Goal: Find specific page/section

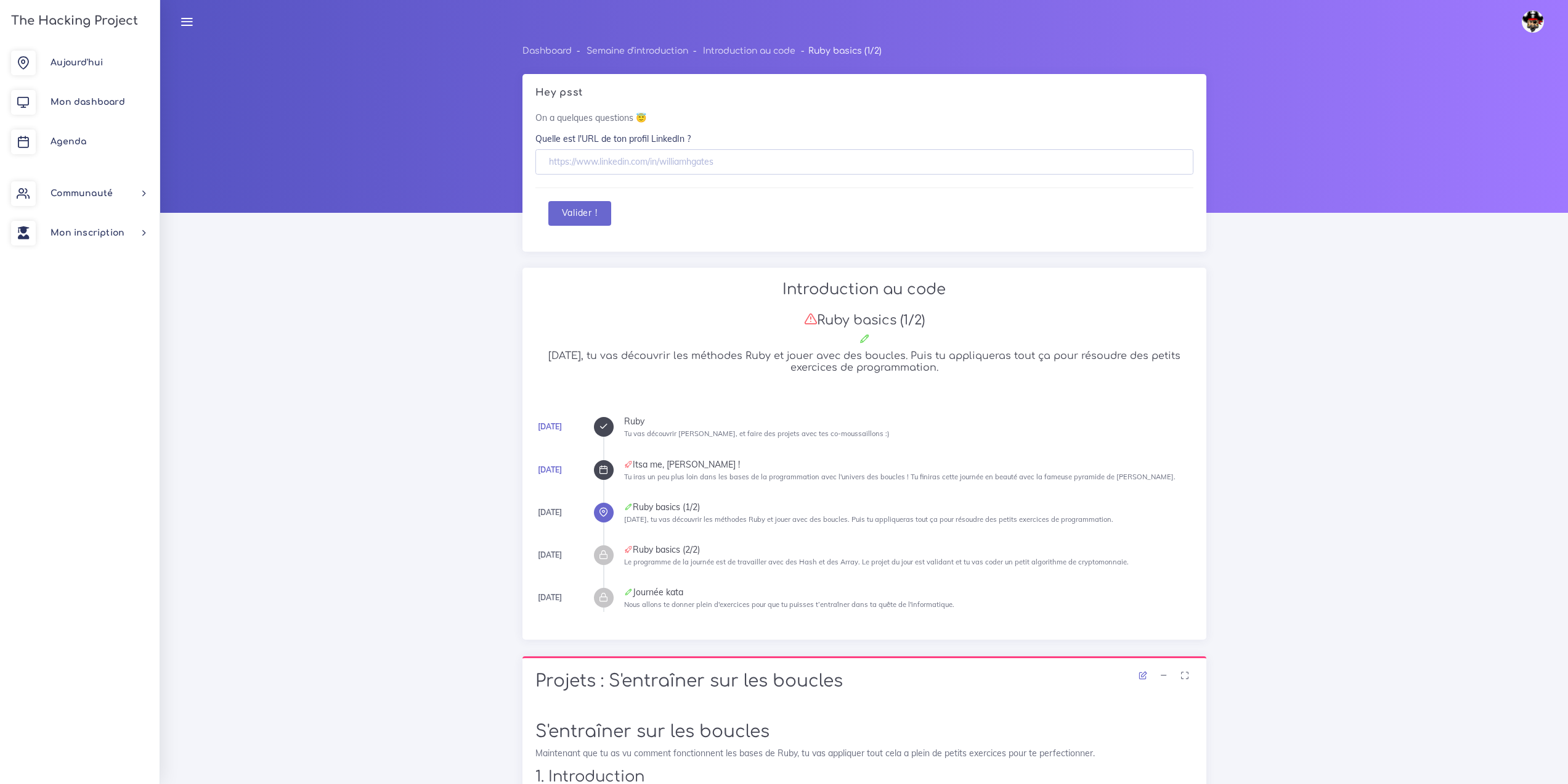
scroll to position [7892, 0]
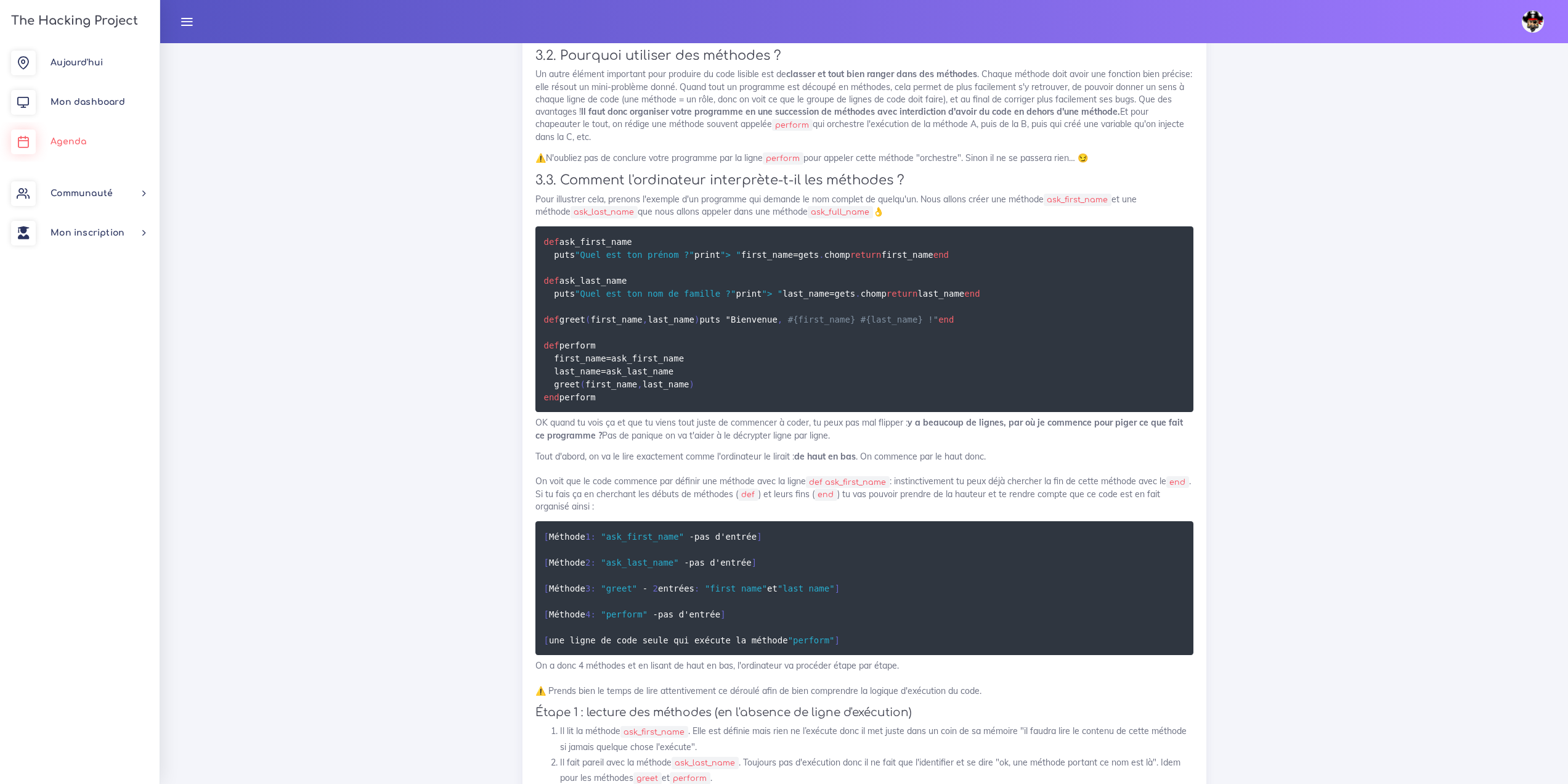
click at [85, 137] on link "Agenda" at bounding box center [79, 141] width 160 height 40
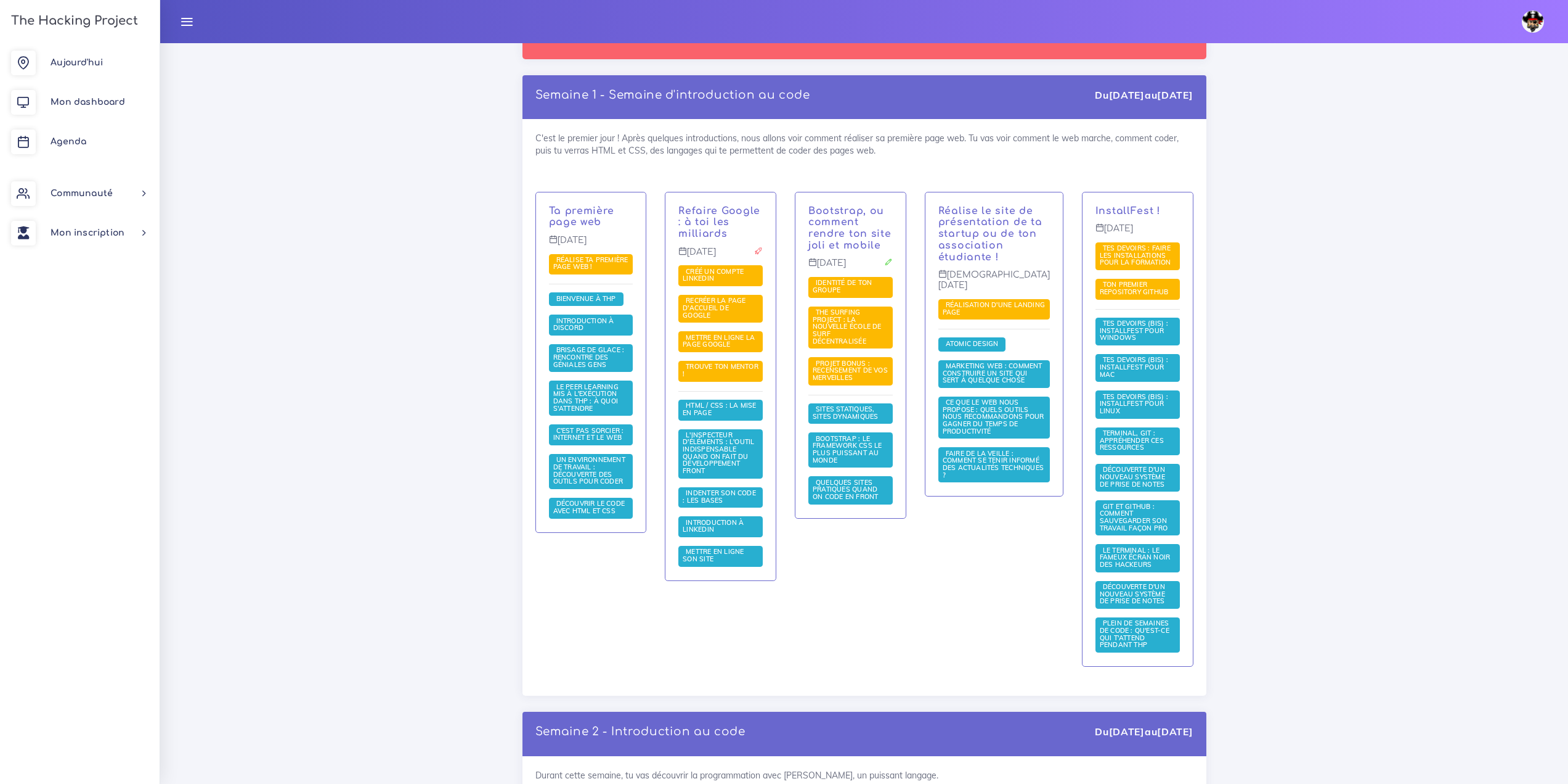
scroll to position [185, 0]
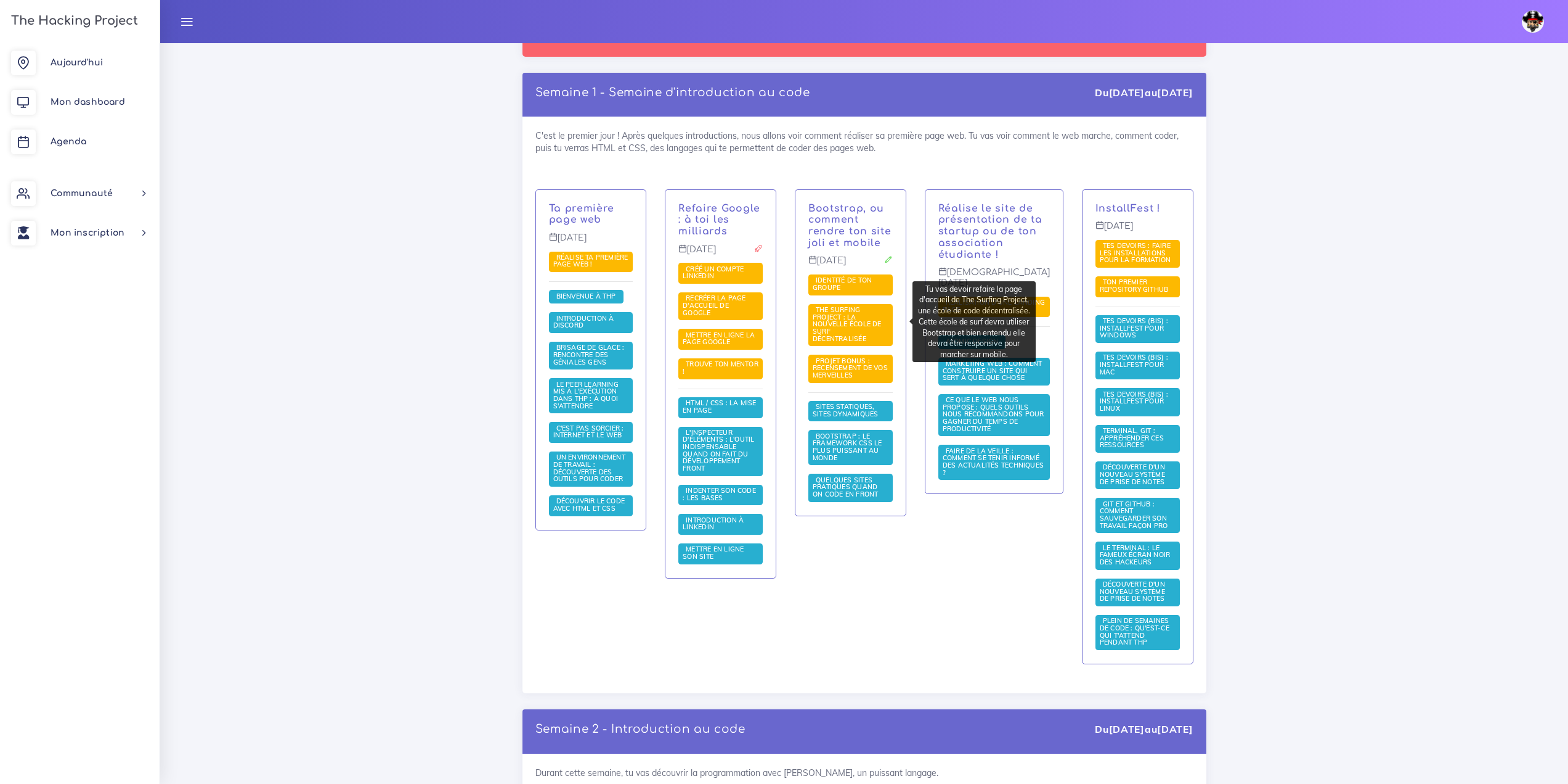
click at [854, 329] on span "The Surfing Project : la nouvelle école de surf décentralisée" at bounding box center [846, 324] width 69 height 37
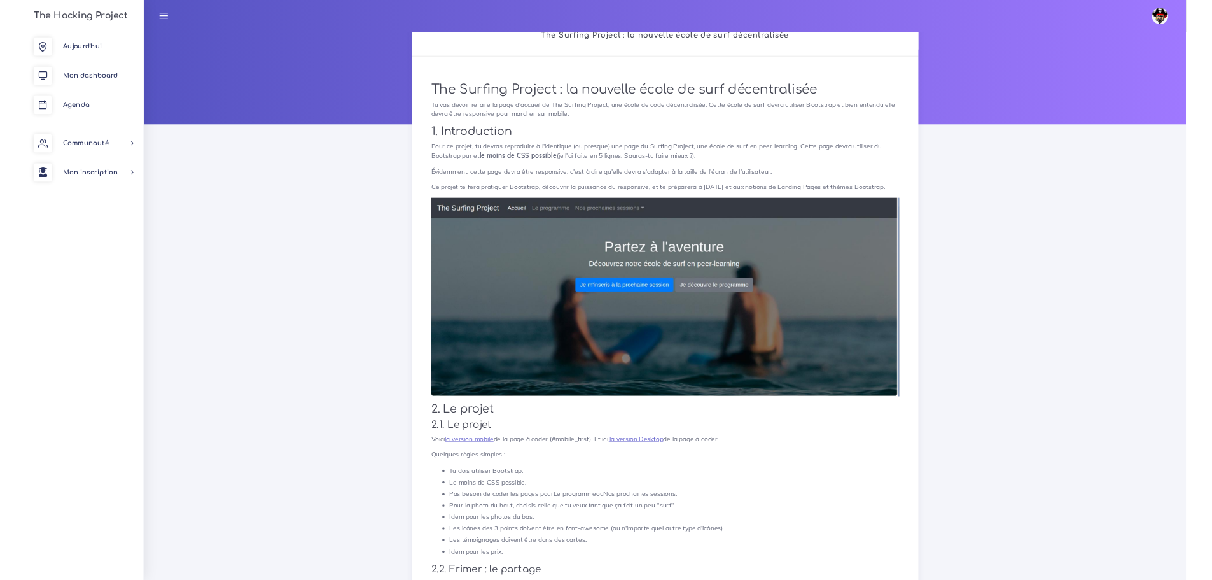
scroll to position [36, 0]
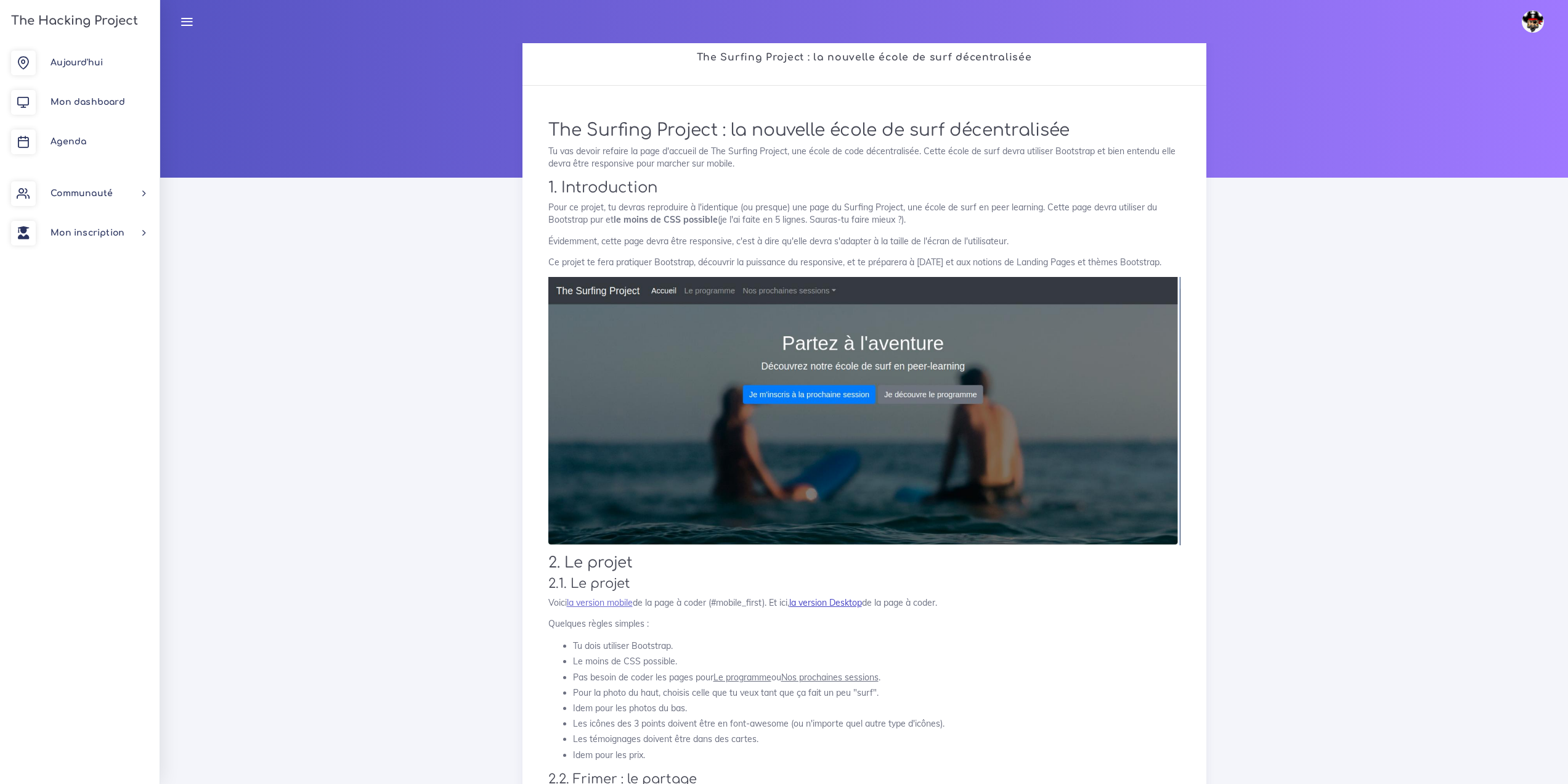
click at [809, 605] on link "la version Desktop" at bounding box center [825, 602] width 73 height 11
